Goal: Task Accomplishment & Management: Use online tool/utility

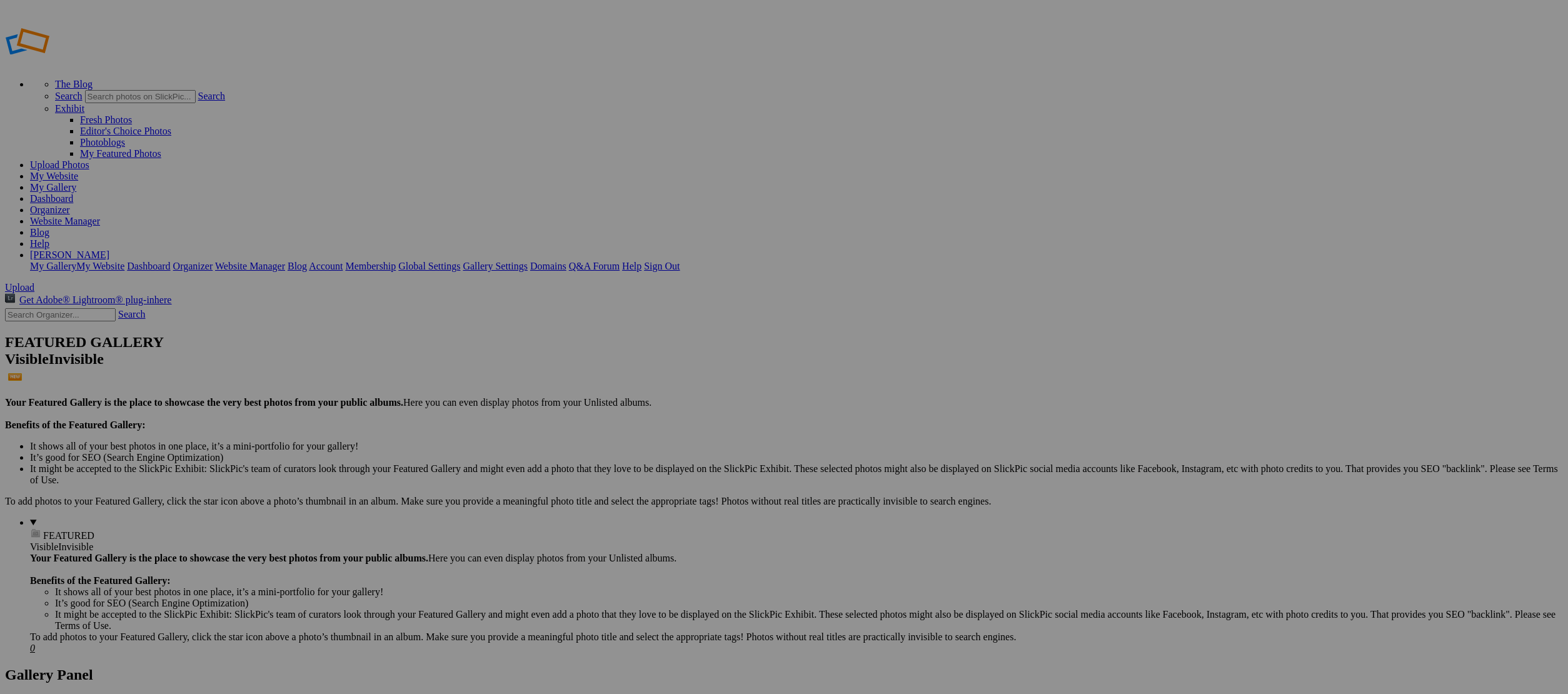
click at [662, 364] on input "text" at bounding box center [686, 370] width 136 height 13
type input "GF Tractor"
click at [672, 410] on span "Create" at bounding box center [658, 415] width 27 height 10
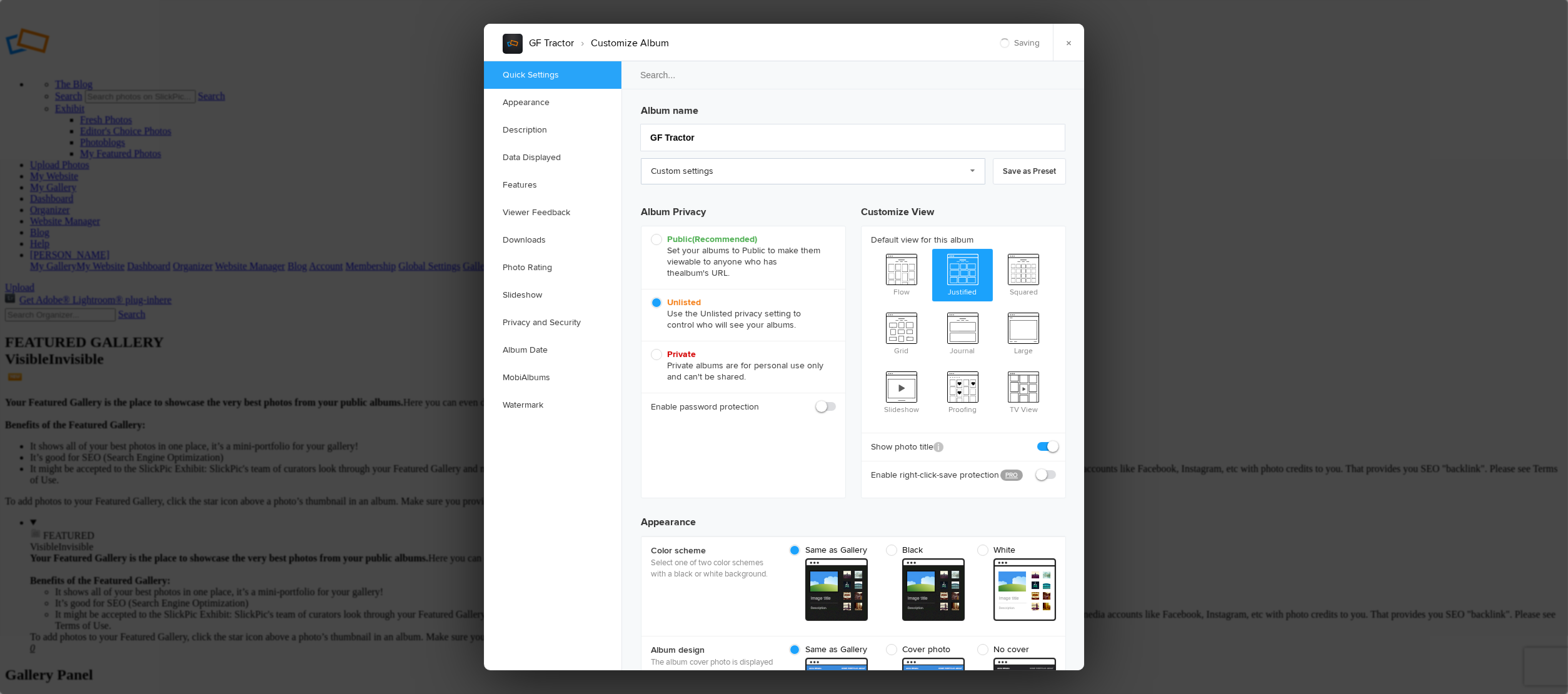
click at [733, 177] on link "Custom settings" at bounding box center [813, 171] width 344 height 27
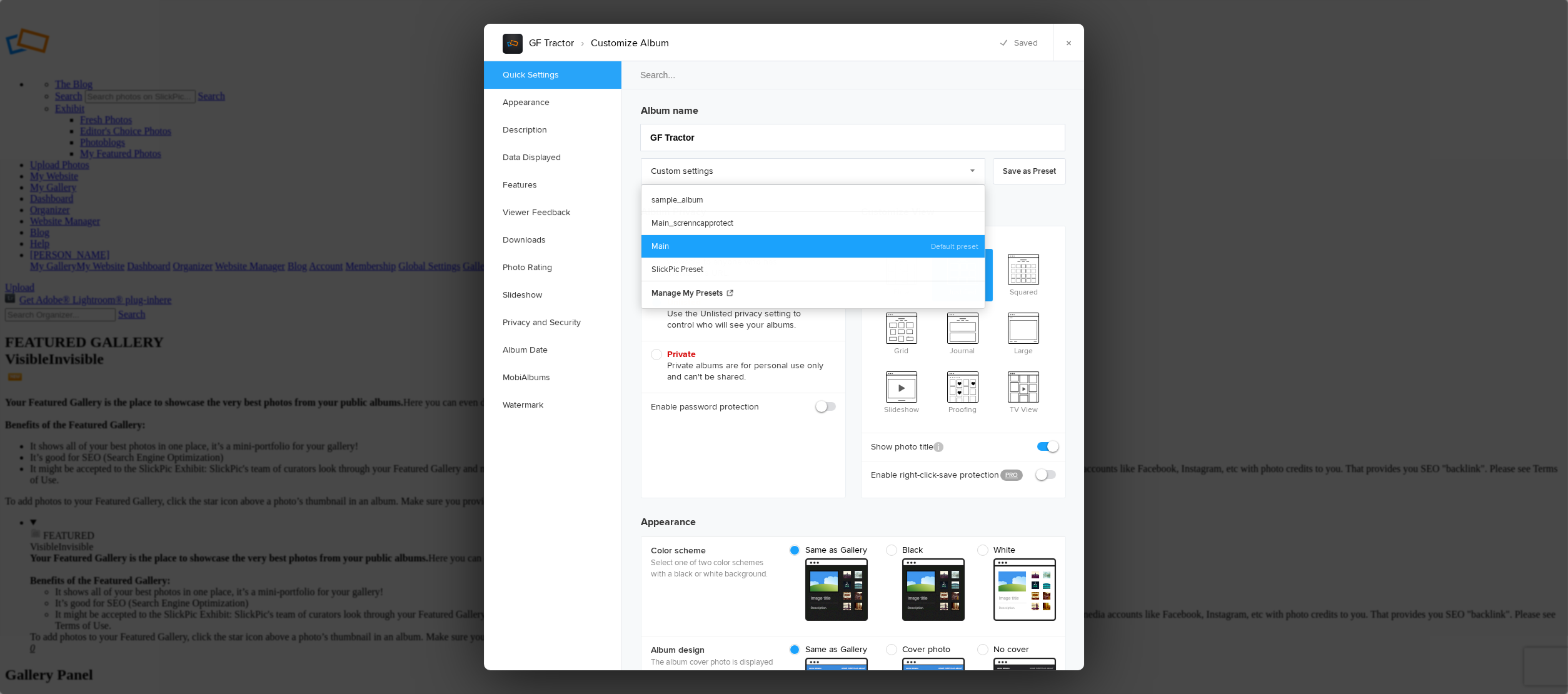
click at [708, 237] on link "Main" at bounding box center [812, 245] width 343 height 23
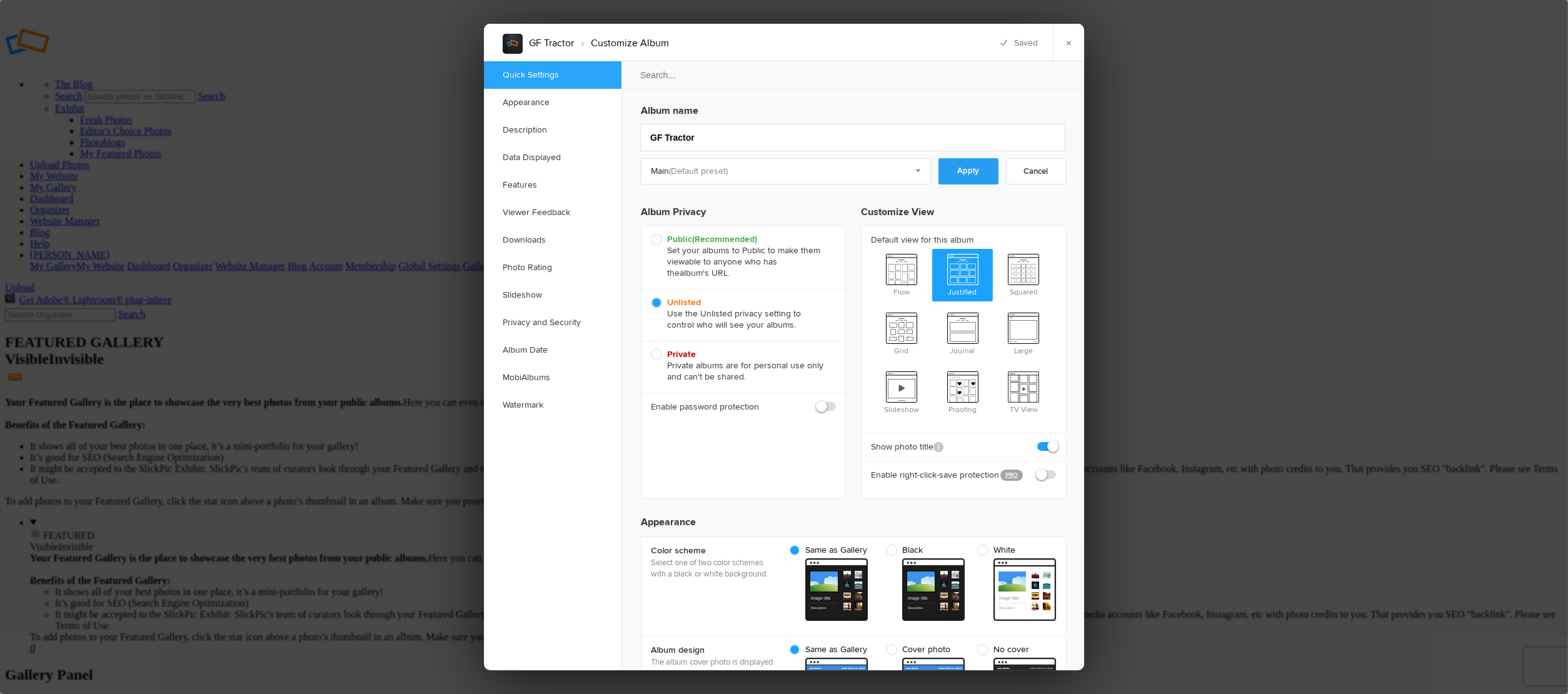
click at [965, 172] on link "Apply" at bounding box center [968, 171] width 60 height 27
checkbox input "true"
click at [1071, 49] on link "×" at bounding box center [1068, 43] width 31 height 38
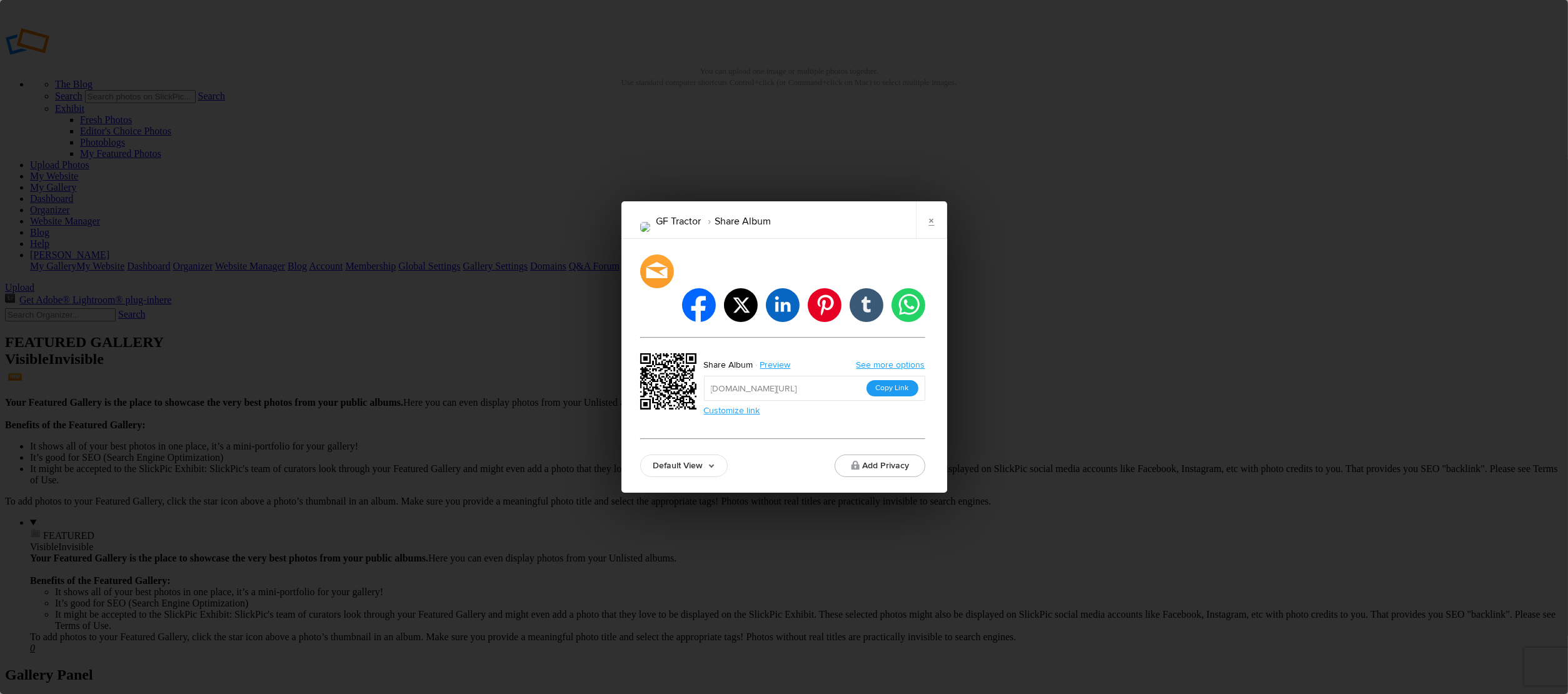
click at [904, 381] on button "Copy Link" at bounding box center [892, 388] width 52 height 16
click at [930, 239] on link "×" at bounding box center [931, 220] width 31 height 38
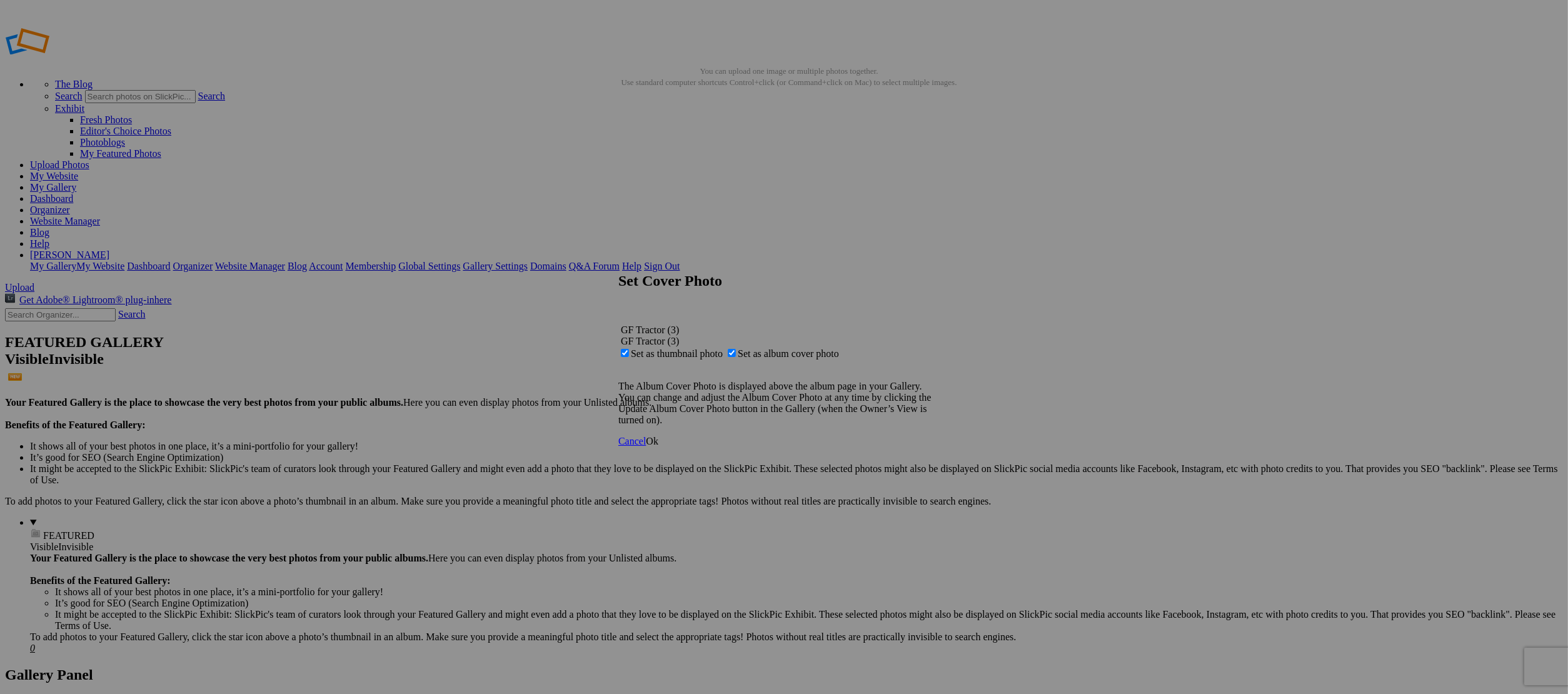
click at [658, 447] on link "Ok" at bounding box center [651, 441] width 13 height 10
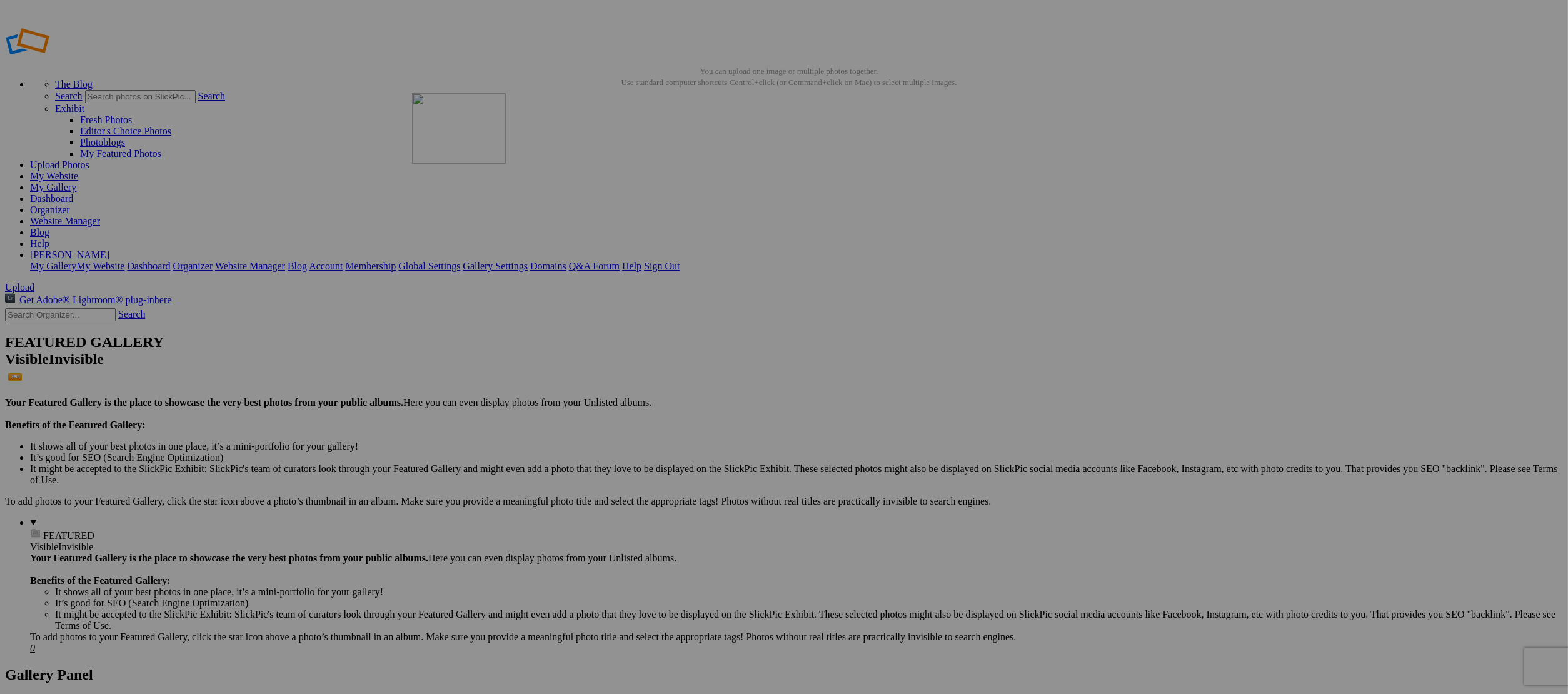
drag, startPoint x: 449, startPoint y: 183, endPoint x: 593, endPoint y: 183, distance: 144.0
drag, startPoint x: 361, startPoint y: 193, endPoint x: 474, endPoint y: 177, distance: 114.1
